Goal: Task Accomplishment & Management: Use online tool/utility

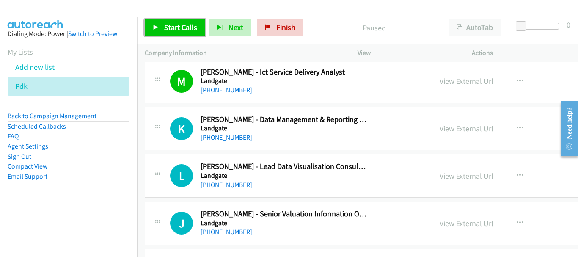
click at [160, 23] on link "Start Calls" at bounding box center [175, 27] width 61 height 17
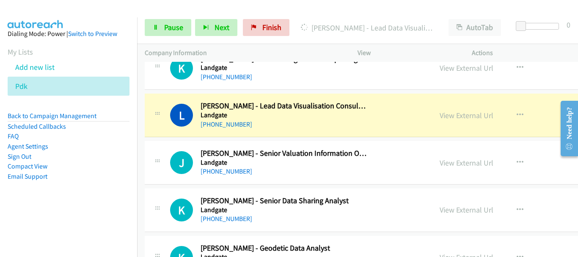
scroll to position [3555, 0]
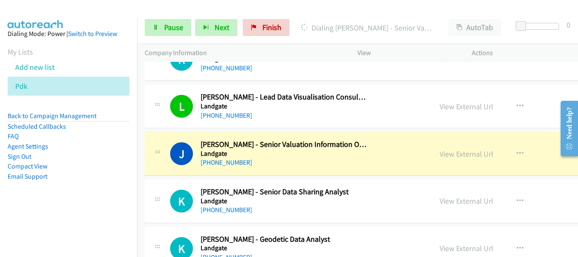
click at [41, 15] on img at bounding box center [35, 15] width 63 height 30
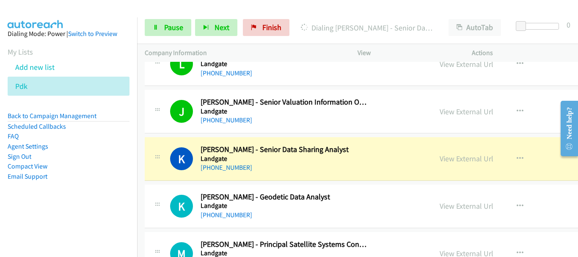
scroll to position [3640, 0]
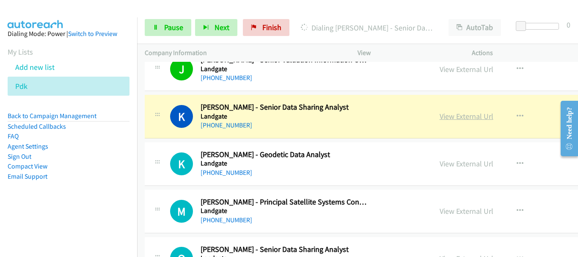
click at [440, 116] on link "View External Url" at bounding box center [467, 116] width 54 height 10
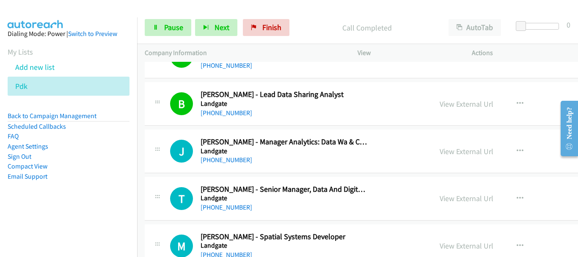
scroll to position [3852, 0]
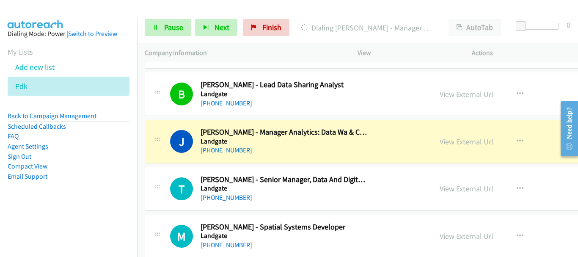
click at [440, 141] on link "View External Url" at bounding box center [467, 142] width 54 height 10
click at [162, 27] on link "Pause" at bounding box center [168, 27] width 47 height 17
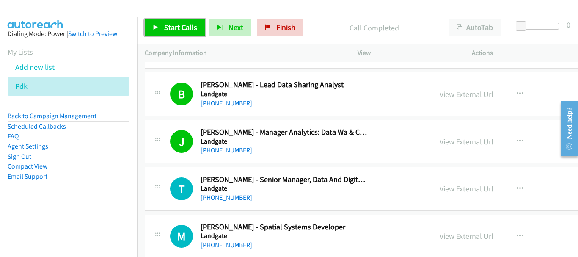
click at [169, 21] on link "Start Calls" at bounding box center [175, 27] width 61 height 17
click at [158, 25] on icon at bounding box center [156, 28] width 6 height 6
click at [166, 25] on span "Start Calls" at bounding box center [180, 27] width 33 height 10
click at [126, 11] on div at bounding box center [285, 16] width 571 height 33
click at [155, 28] on icon at bounding box center [156, 28] width 6 height 6
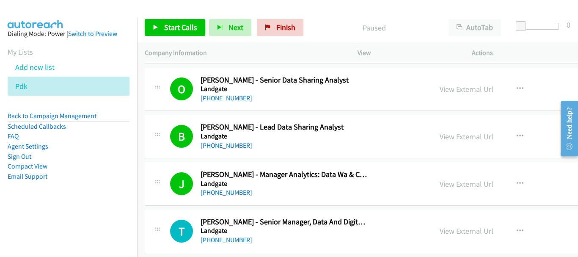
scroll to position [3894, 0]
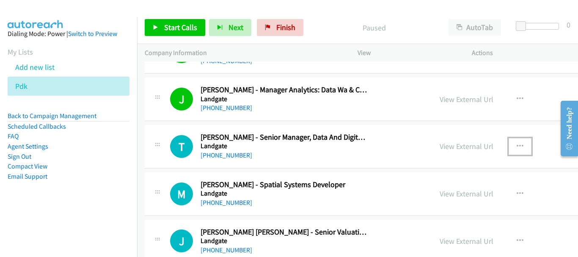
click at [517, 146] on icon "button" at bounding box center [520, 146] width 7 height 7
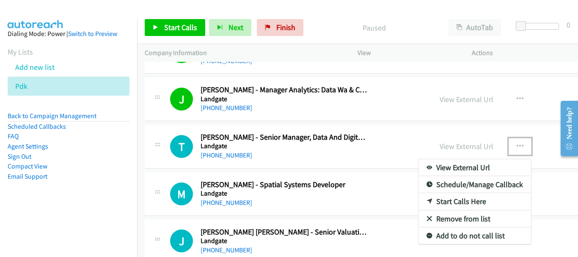
click at [429, 197] on link "Start Calls Here" at bounding box center [475, 201] width 113 height 17
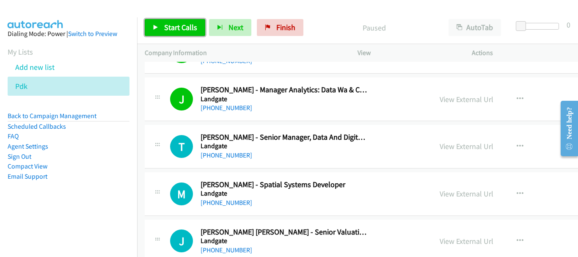
click at [187, 24] on span "Start Calls" at bounding box center [180, 27] width 33 height 10
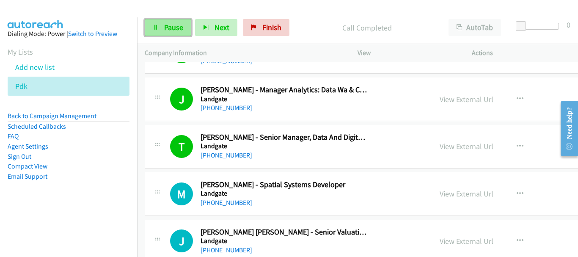
click at [154, 25] on icon at bounding box center [156, 28] width 6 height 6
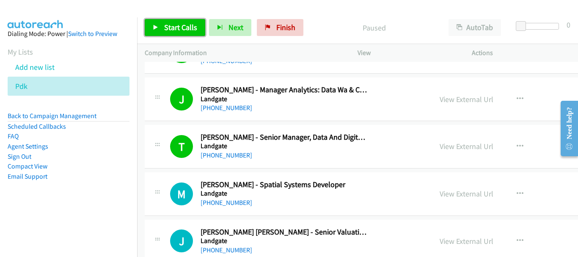
click at [156, 28] on icon at bounding box center [156, 28] width 6 height 6
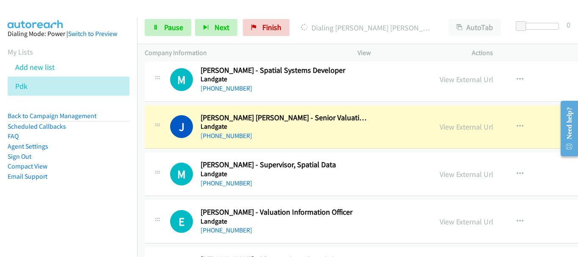
scroll to position [4021, 0]
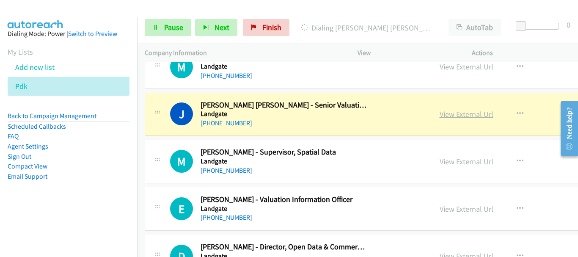
click at [440, 114] on link "View External Url" at bounding box center [467, 114] width 54 height 10
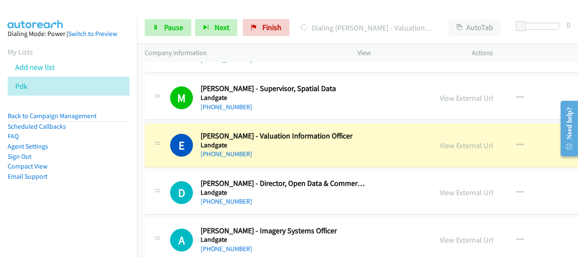
scroll to position [4106, 0]
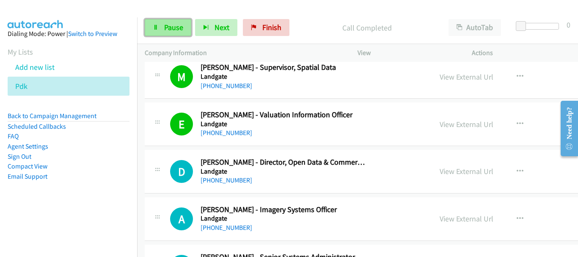
click at [172, 31] on span "Pause" at bounding box center [173, 27] width 19 height 10
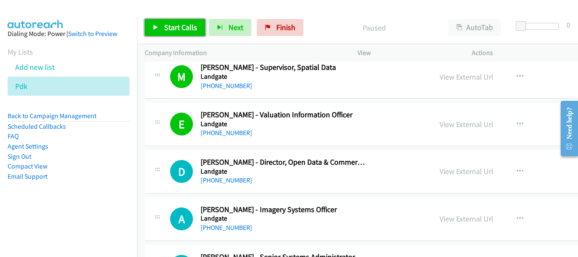
click at [184, 24] on span "Start Calls" at bounding box center [180, 27] width 33 height 10
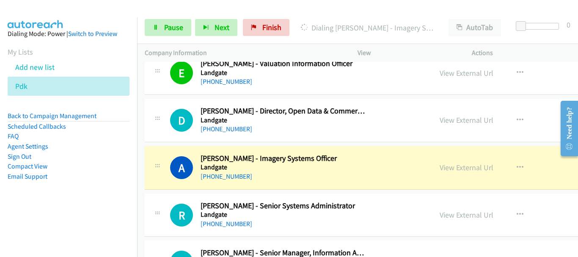
scroll to position [4233, 0]
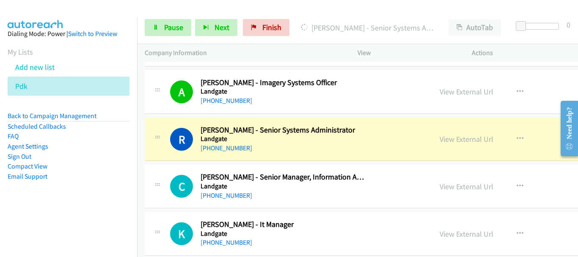
click at [80, 3] on main "Start Calls Pause Next Finish Dialing Ray Lee - Senior Systems Administrator Au…" at bounding box center [289, 20] width 578 height 40
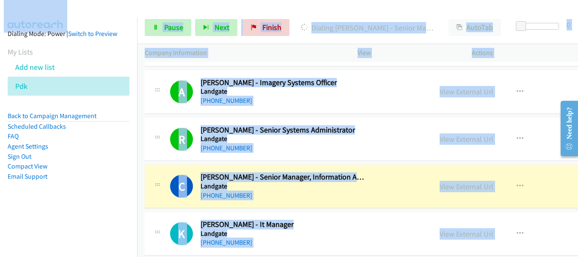
click at [347, 8] on div at bounding box center [285, 16] width 571 height 33
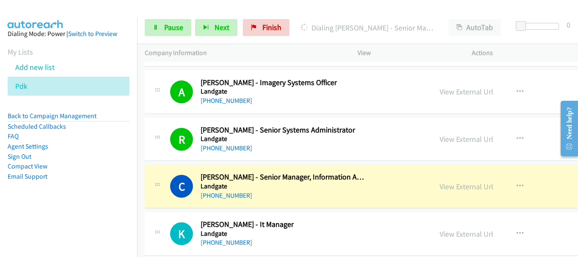
click at [345, 9] on div at bounding box center [285, 16] width 571 height 33
click at [440, 184] on link "View External Url" at bounding box center [467, 187] width 54 height 10
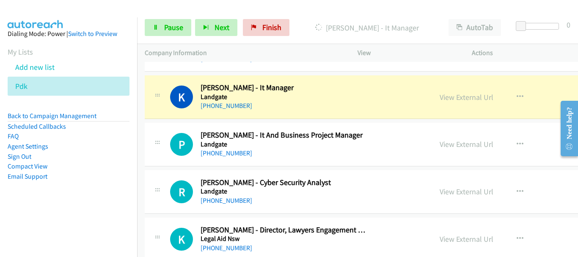
scroll to position [4360, 0]
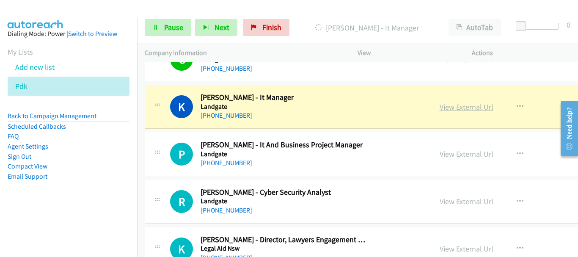
click at [440, 110] on link "View External Url" at bounding box center [467, 107] width 54 height 10
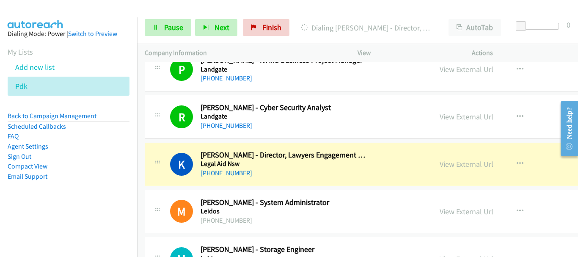
scroll to position [4529, 0]
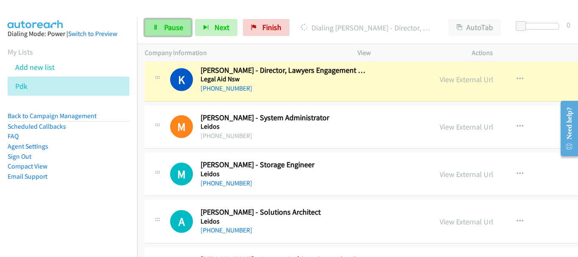
click at [174, 30] on span "Pause" at bounding box center [173, 27] width 19 height 10
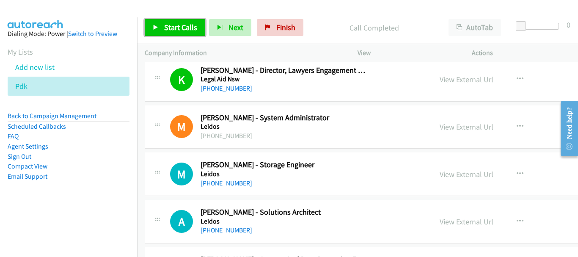
click at [182, 29] on span "Start Calls" at bounding box center [180, 27] width 33 height 10
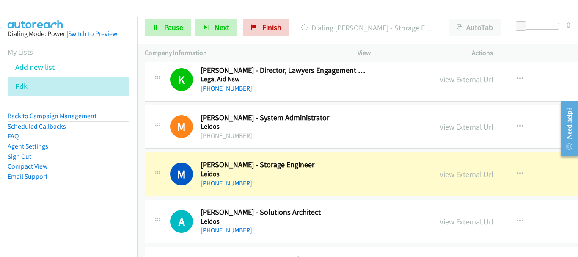
scroll to position [4571, 0]
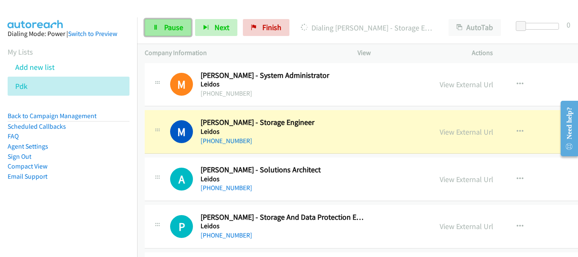
click at [169, 31] on span "Pause" at bounding box center [173, 27] width 19 height 10
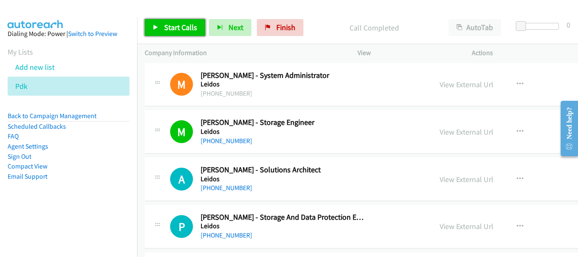
click at [158, 28] on icon at bounding box center [156, 28] width 6 height 6
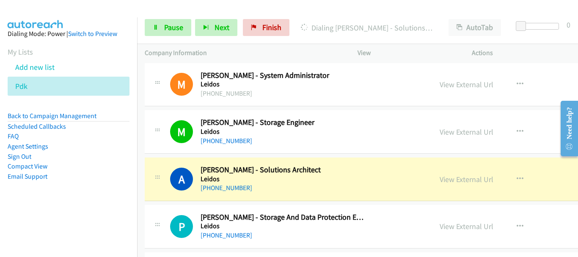
click at [61, 6] on img at bounding box center [35, 15] width 63 height 30
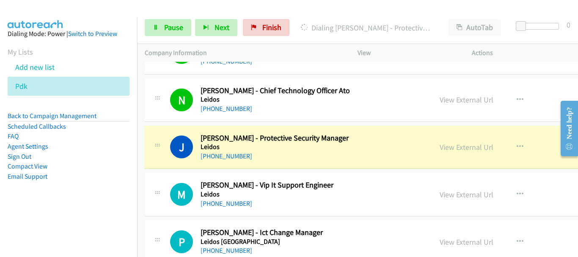
scroll to position [4783, 0]
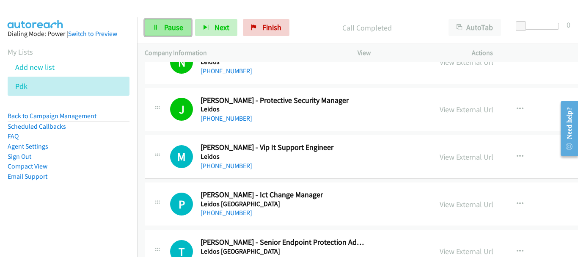
click at [174, 22] on span "Pause" at bounding box center [173, 27] width 19 height 10
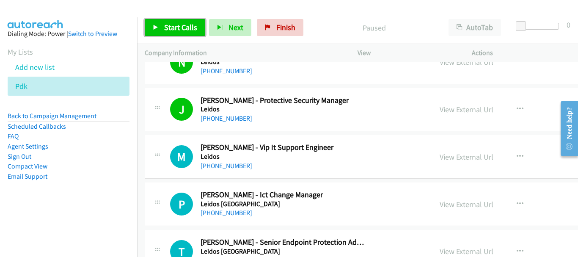
click at [176, 19] on link "Start Calls" at bounding box center [175, 27] width 61 height 17
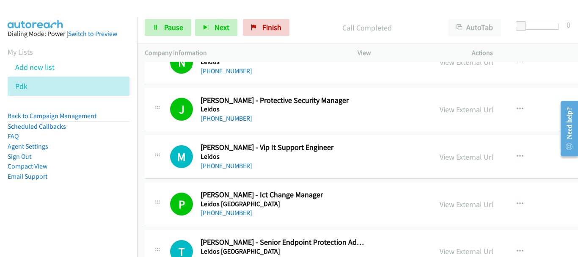
click at [71, 8] on div at bounding box center [285, 16] width 571 height 33
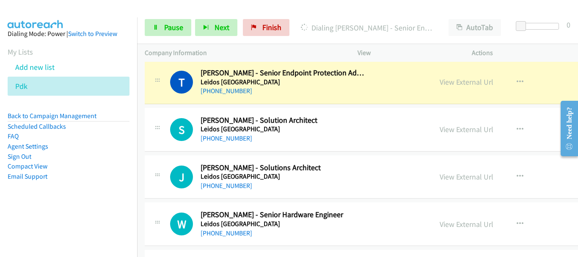
scroll to position [4910, 0]
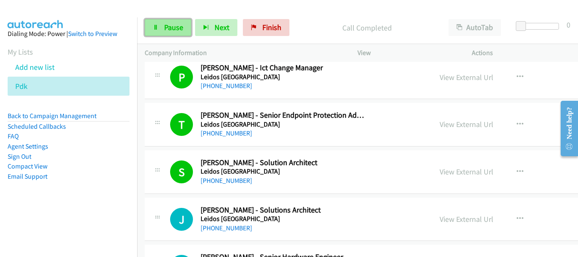
click at [163, 20] on link "Pause" at bounding box center [168, 27] width 47 height 17
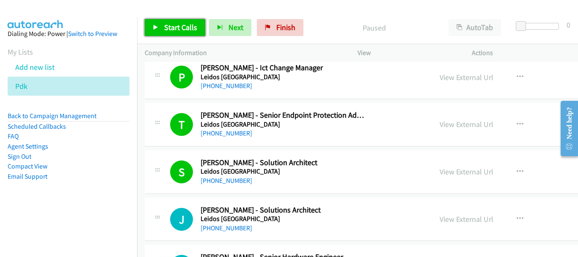
click at [168, 21] on link "Start Calls" at bounding box center [175, 27] width 61 height 17
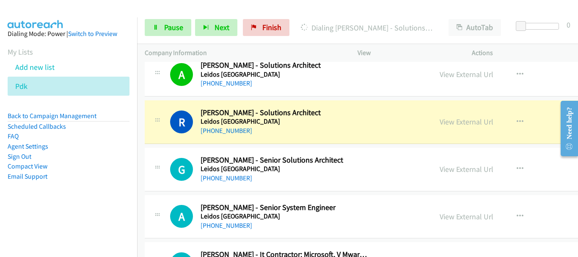
scroll to position [5206, 0]
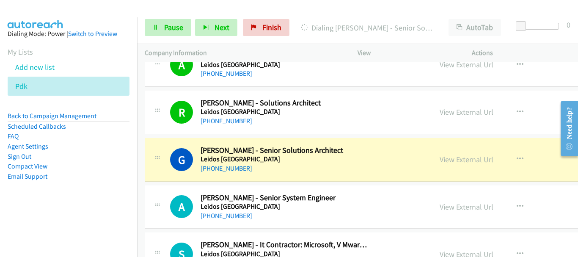
click at [59, 15] on img at bounding box center [35, 15] width 63 height 30
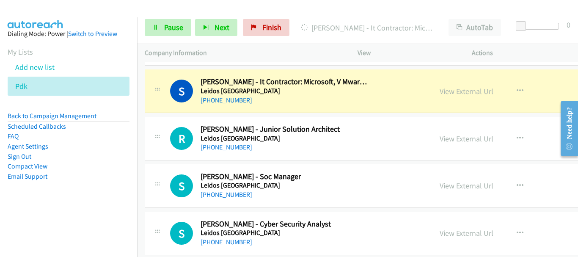
scroll to position [5375, 0]
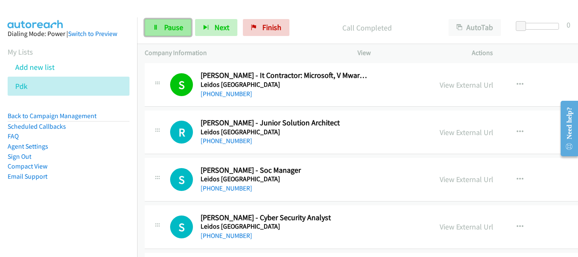
click at [166, 30] on span "Pause" at bounding box center [173, 27] width 19 height 10
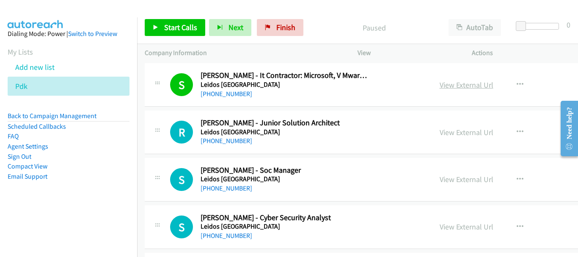
click at [440, 84] on link "View External Url" at bounding box center [467, 85] width 54 height 10
click at [180, 33] on link "Start Calls" at bounding box center [175, 27] width 61 height 17
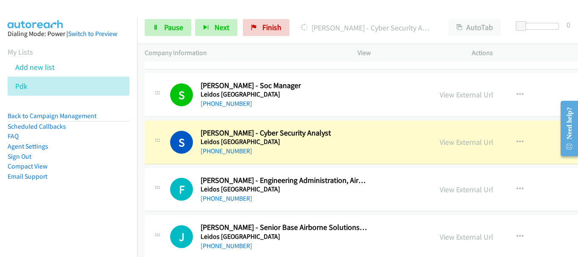
scroll to position [5502, 0]
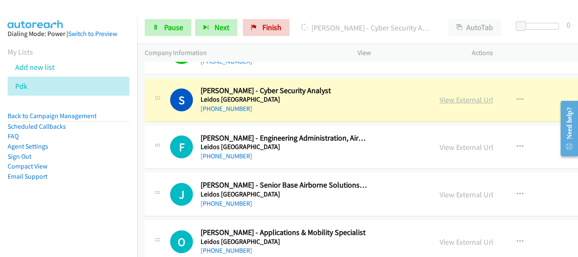
click at [440, 101] on link "View External Url" at bounding box center [467, 100] width 54 height 10
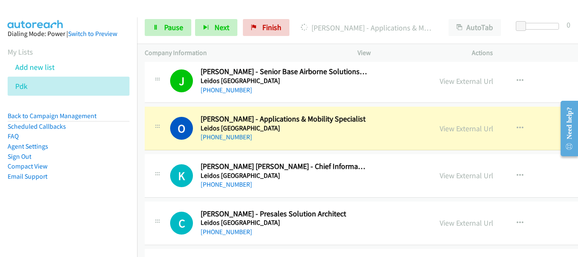
scroll to position [5629, 0]
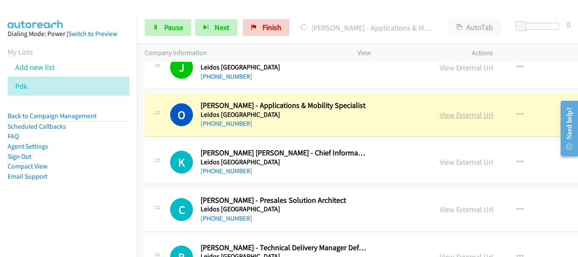
click at [440, 114] on link "View External Url" at bounding box center [467, 115] width 54 height 10
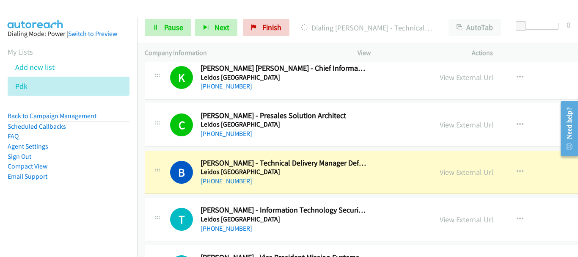
scroll to position [5756, 0]
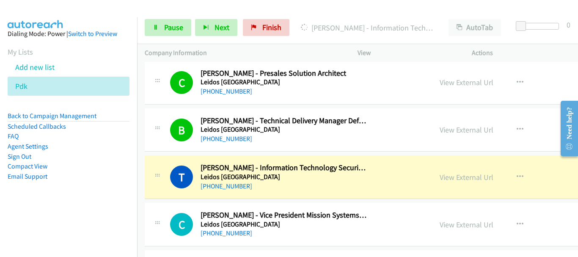
drag, startPoint x: 69, startPoint y: 11, endPoint x: 368, endPoint y: 243, distance: 378.9
click at [69, 11] on div at bounding box center [285, 16] width 571 height 33
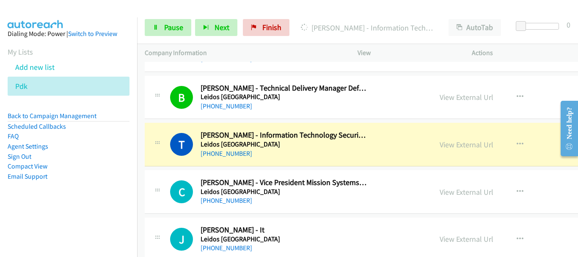
scroll to position [5799, 0]
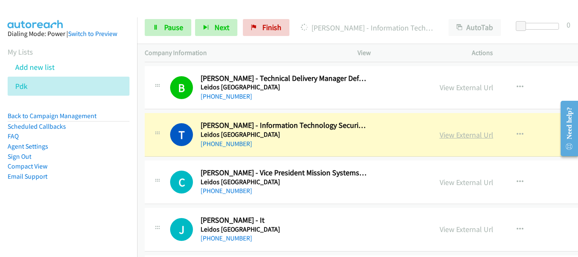
click at [440, 135] on link "View External Url" at bounding box center [467, 135] width 54 height 10
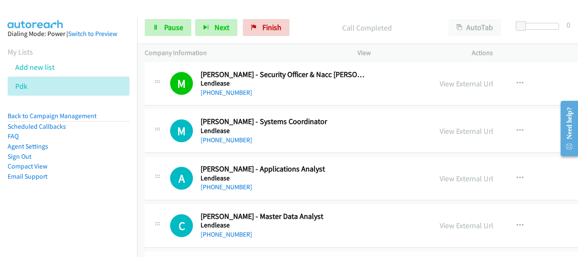
scroll to position [6095, 0]
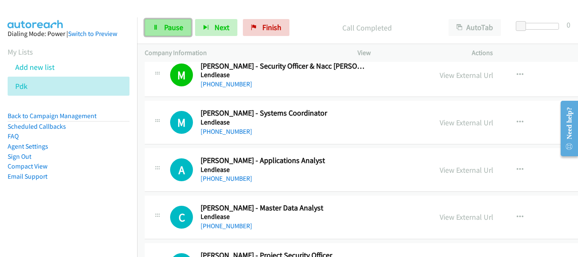
click at [160, 21] on link "Pause" at bounding box center [168, 27] width 47 height 17
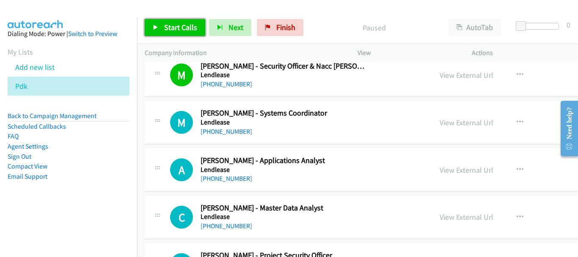
click at [160, 21] on link "Start Calls" at bounding box center [175, 27] width 61 height 17
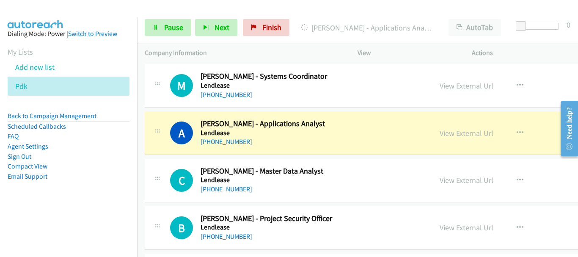
scroll to position [6137, 0]
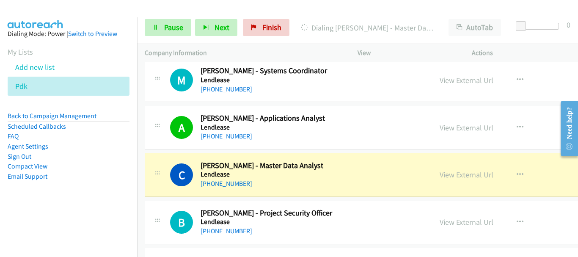
drag, startPoint x: 84, startPoint y: 14, endPoint x: 535, endPoint y: 252, distance: 509.5
click at [85, 18] on main "Start Calls Pause Next Finish Dialing Christine Eves - Master Data Analyst Auto…" at bounding box center [289, 20] width 578 height 40
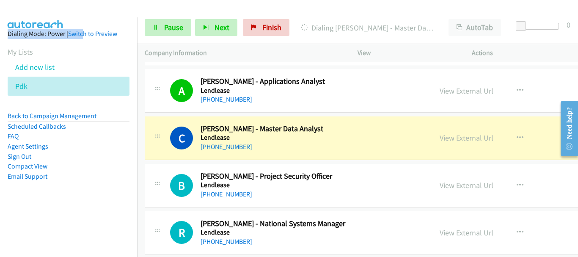
scroll to position [6180, 0]
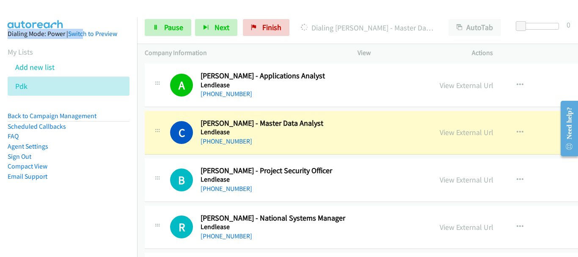
click at [139, 9] on div at bounding box center [285, 16] width 571 height 33
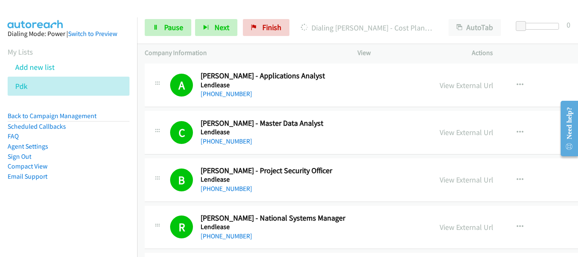
click at [526, 91] on div "A Callback Scheduled Ann Diola - Applications Analyst Lendlease Australia/Sydne…" at bounding box center [417, 85] width 544 height 44
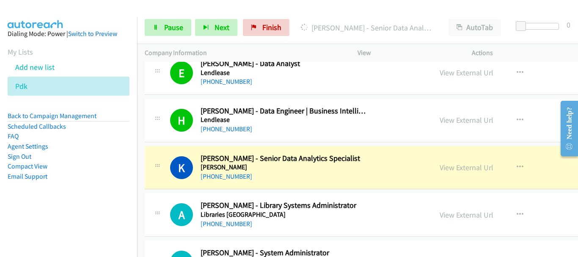
scroll to position [6518, 0]
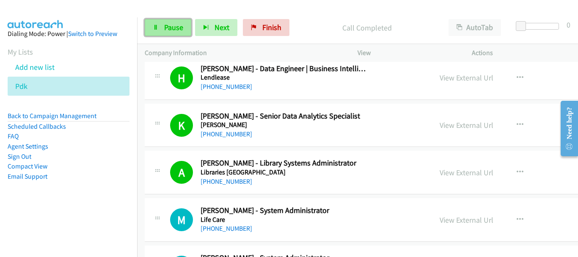
click at [157, 33] on link "Pause" at bounding box center [168, 27] width 47 height 17
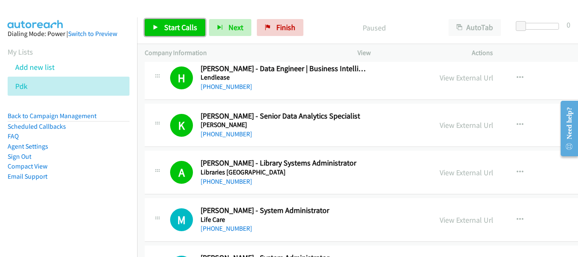
click at [158, 25] on icon at bounding box center [156, 28] width 6 height 6
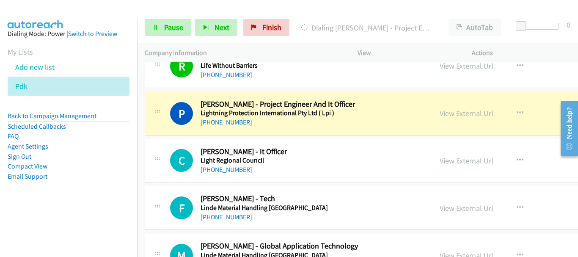
scroll to position [6772, 0]
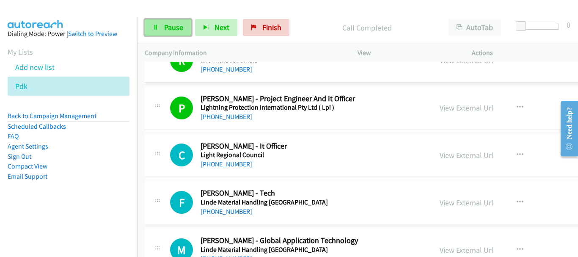
click at [180, 27] on span "Pause" at bounding box center [173, 27] width 19 height 10
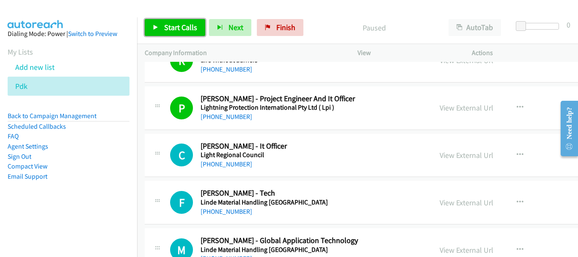
click at [177, 30] on span "Start Calls" at bounding box center [180, 27] width 33 height 10
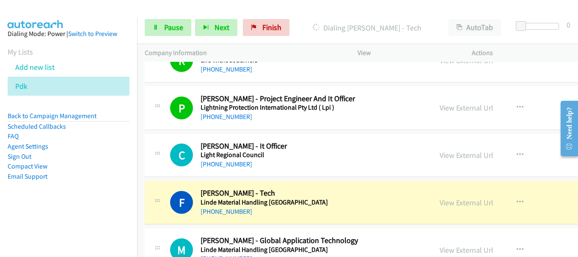
click at [72, 14] on div at bounding box center [285, 16] width 571 height 33
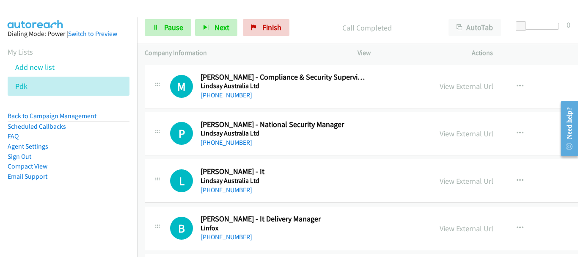
scroll to position [7069, 0]
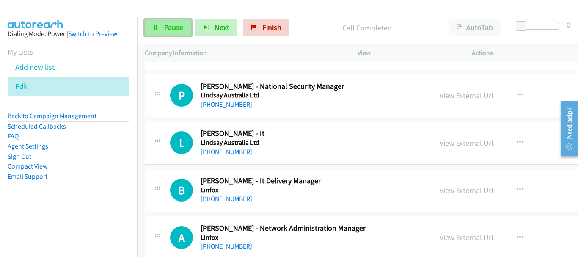
click at [154, 30] on icon at bounding box center [156, 28] width 6 height 6
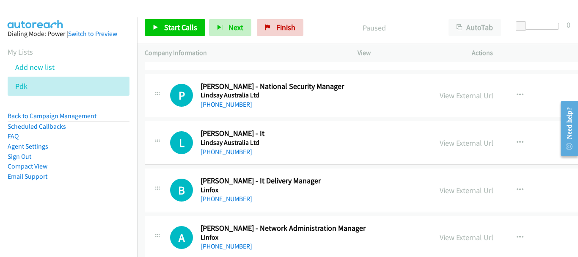
click at [78, 16] on div at bounding box center [285, 16] width 571 height 33
click at [483, 124] on div "L Callback Scheduled Leanne Phillips - It Lindsay Australia Ltd Australia/Sydne…" at bounding box center [417, 143] width 544 height 44
click at [154, 26] on icon at bounding box center [156, 28] width 6 height 6
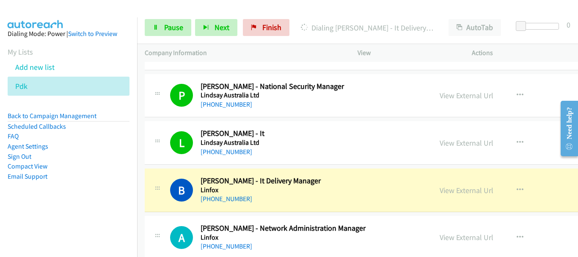
scroll to position [7153, 0]
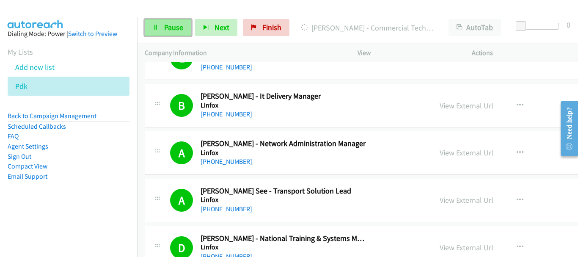
click at [165, 26] on span "Pause" at bounding box center [173, 27] width 19 height 10
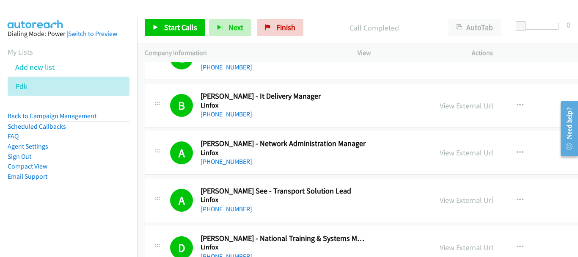
scroll to position [7196, 0]
